Goal: Task Accomplishment & Management: Use online tool/utility

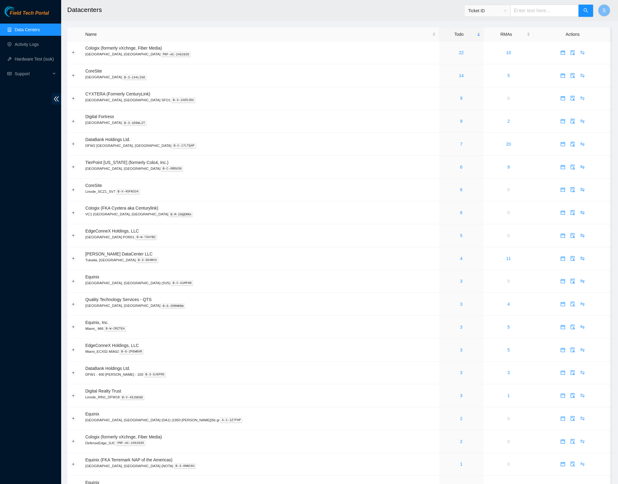
click at [291, 9] on h2 "Datacenters" at bounding box center [279, 10] width 424 height 20
click at [461, 237] on link "5" at bounding box center [462, 235] width 2 height 5
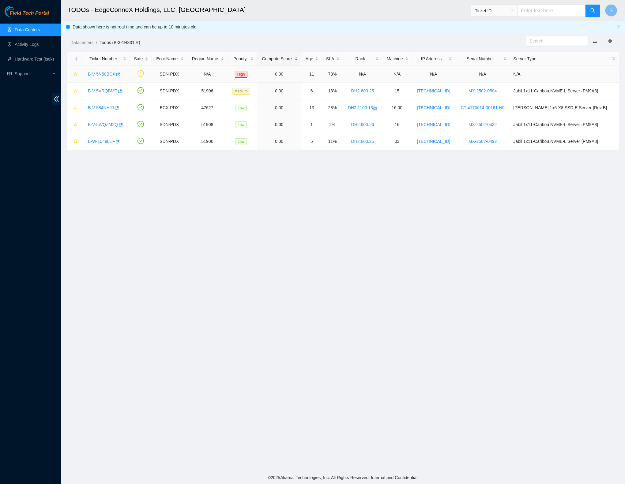
click at [97, 73] on link "B-V-5N50BCX" at bounding box center [101, 74] width 27 height 5
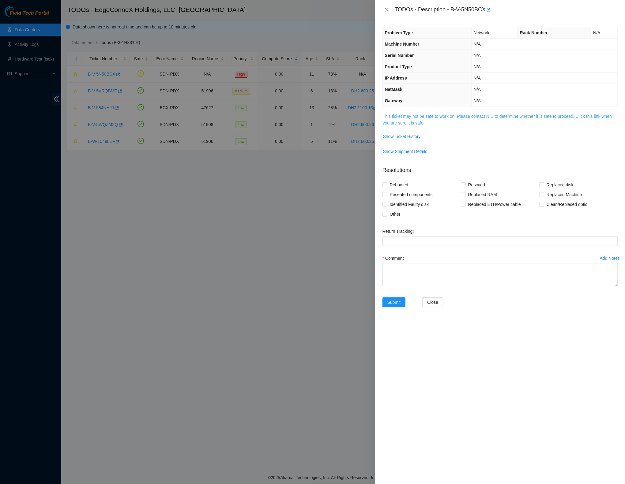
click at [431, 121] on link "This ticket may not be safe to work on. Please contact NIE to determine whether…" at bounding box center [496, 120] width 229 height 12
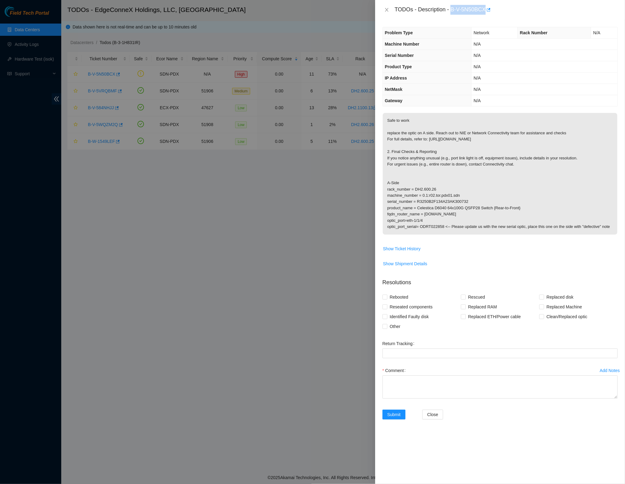
drag, startPoint x: 454, startPoint y: 10, endPoint x: 490, endPoint y: 10, distance: 36.1
click at [490, 10] on div "TODOs - Description - B-V-5N50BCX" at bounding box center [505, 10] width 223 height 10
copy div "B-V-5N50BCX"
click at [386, 8] on icon "close" at bounding box center [386, 9] width 5 height 5
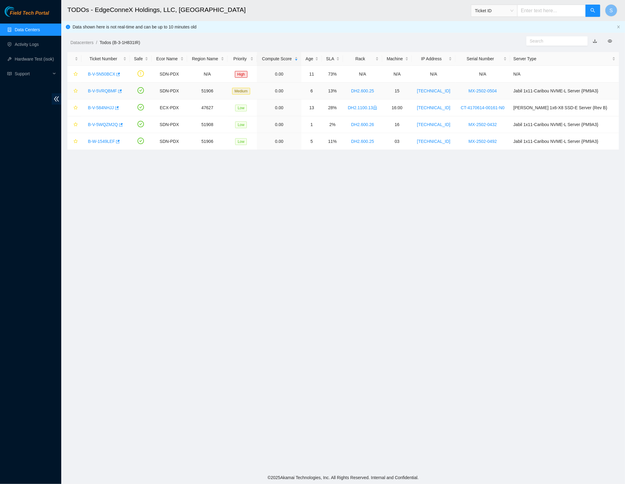
click at [97, 90] on link "B-V-5VRQBMF" at bounding box center [102, 90] width 29 height 5
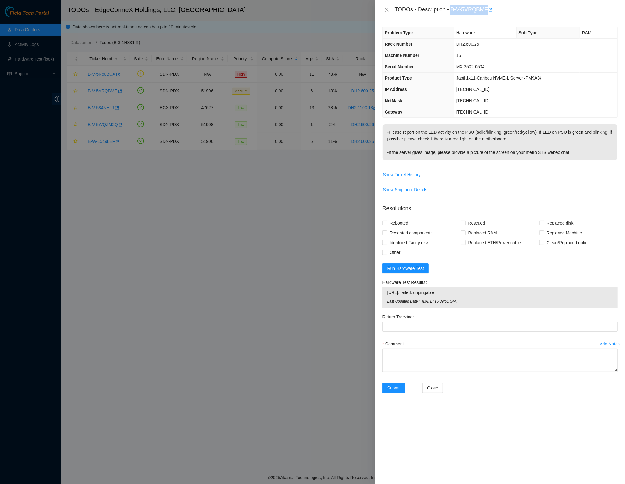
drag, startPoint x: 453, startPoint y: 11, endPoint x: 491, endPoint y: 11, distance: 37.9
click at [491, 11] on div "TODOs - Description - B-V-5VRQBMF" at bounding box center [505, 10] width 223 height 10
copy div "B-V-5VRQBMF"
click at [387, 10] on icon "close" at bounding box center [386, 9] width 5 height 5
click at [387, 10] on div "TODOs - Description - B-V-5VRQBMF Problem Type Hardware Sub Type RAM Rack Numbe…" at bounding box center [312, 242] width 625 height 484
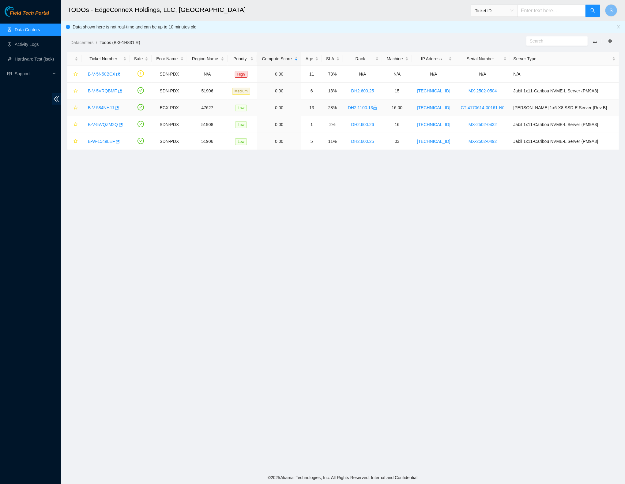
click at [95, 106] on link "B-V-584NHJJ" at bounding box center [101, 107] width 26 height 5
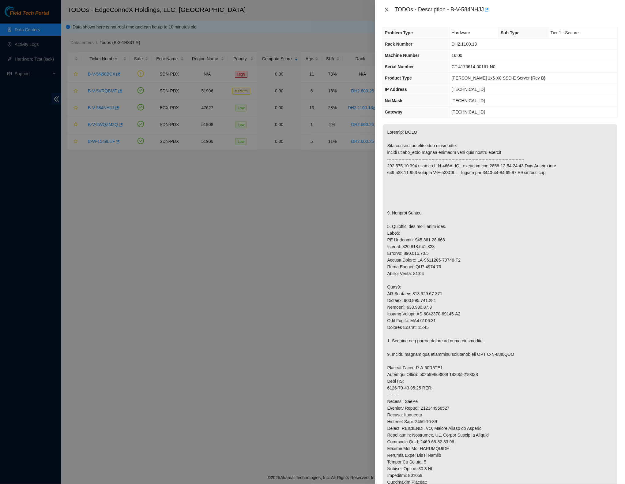
click at [390, 10] on button "Close" at bounding box center [386, 10] width 9 height 6
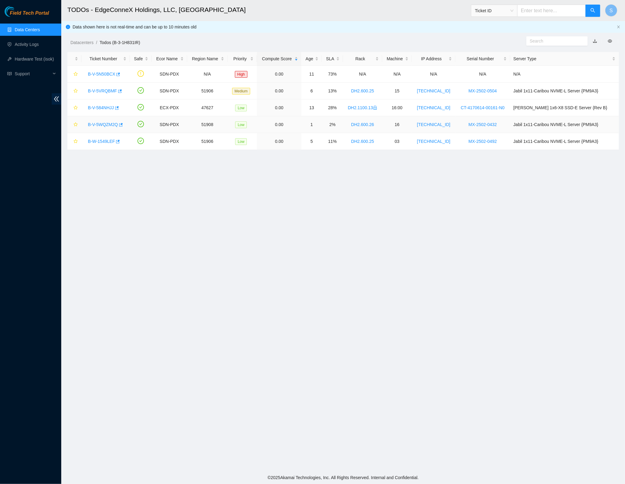
click at [112, 124] on link "B-V-5WQZM2Q" at bounding box center [103, 124] width 30 height 5
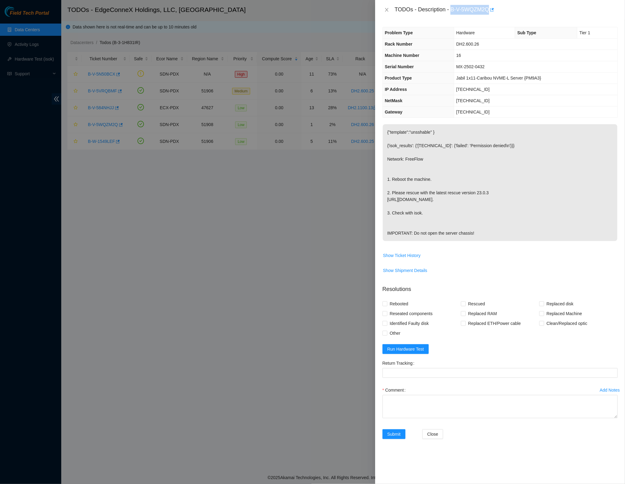
drag, startPoint x: 455, startPoint y: 9, endPoint x: 493, endPoint y: 10, distance: 38.0
click at [493, 10] on div "TODOs - Description - B-V-5WQZM2Q" at bounding box center [505, 10] width 223 height 10
copy div "B-V-5WQZM2Q"
click at [386, 10] on icon "close" at bounding box center [386, 9] width 5 height 5
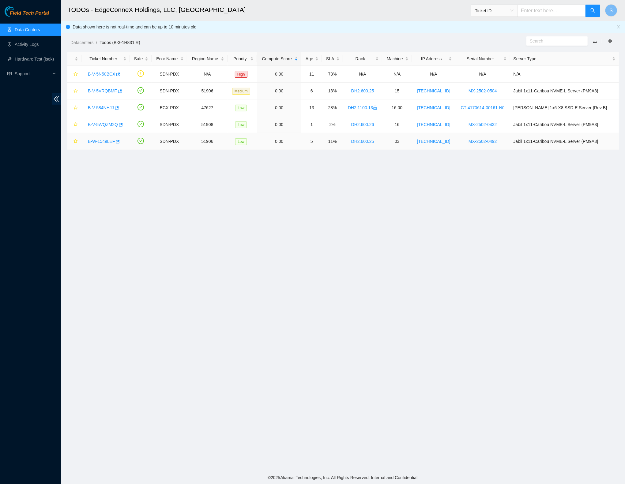
click at [95, 142] on link "B-W-1549LEF" at bounding box center [101, 141] width 27 height 5
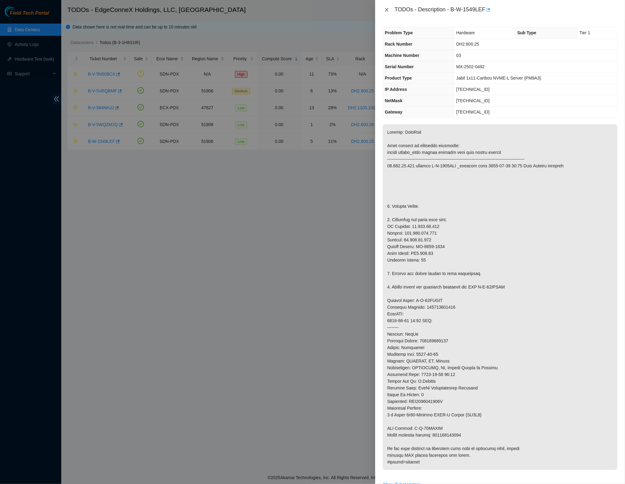
click at [386, 9] on icon "close" at bounding box center [386, 10] width 3 height 4
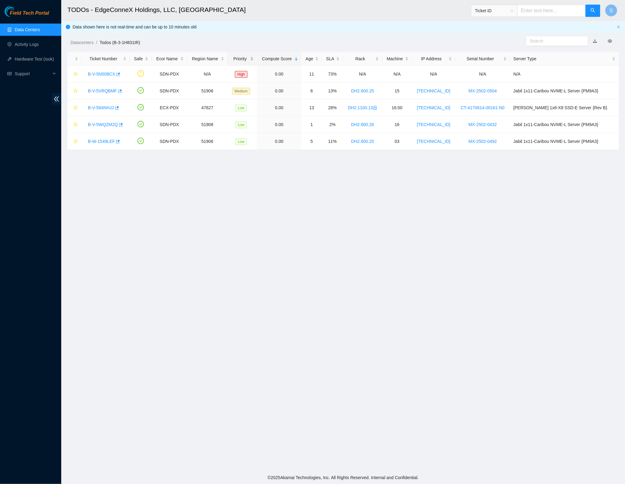
click at [235, 58] on div "Priority" at bounding box center [242, 58] width 23 height 7
click at [417, 17] on h2 "TODOs - EdgeConneX Holdings, LLC, [GEOGRAPHIC_DATA]" at bounding box center [281, 10] width 429 height 20
